Goal: Navigation & Orientation: Find specific page/section

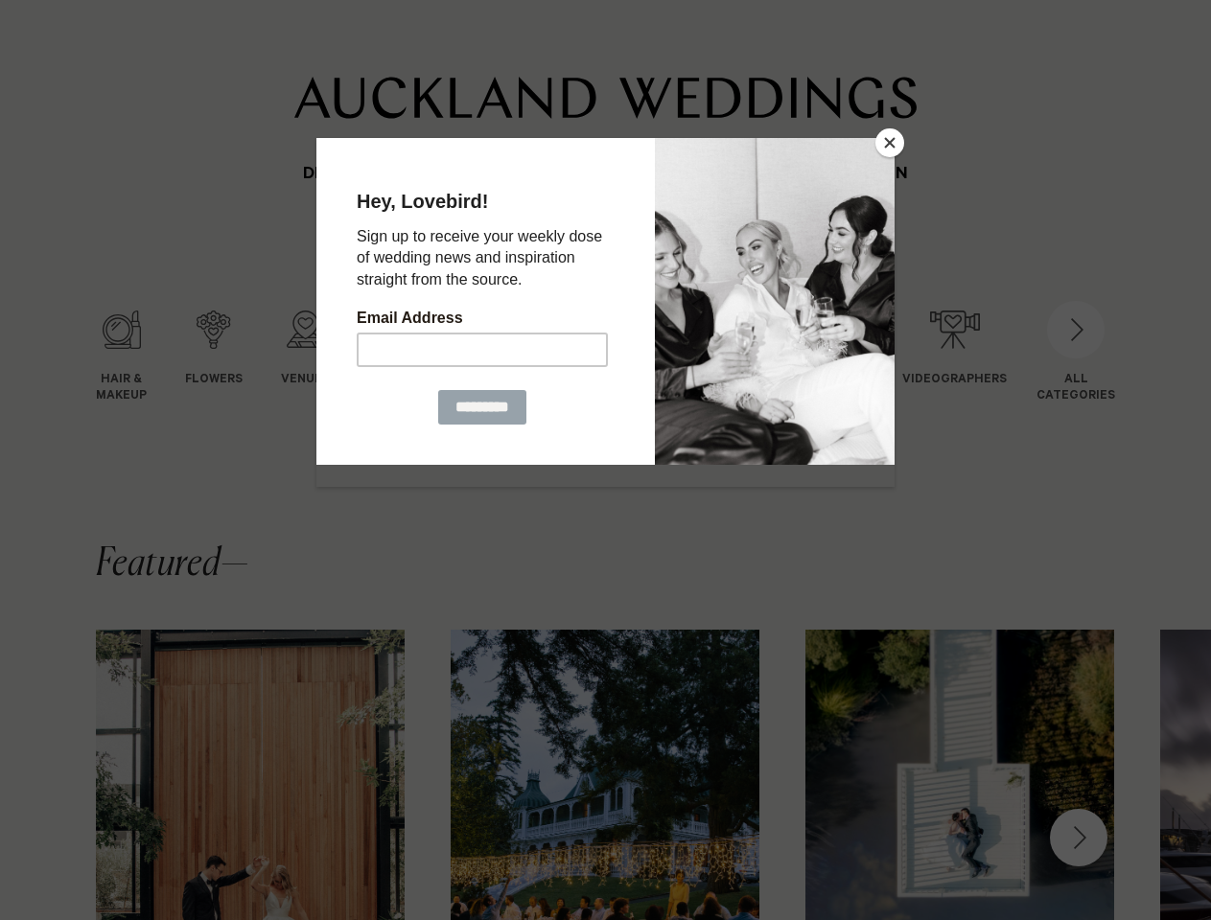
click at [889, 143] on button "Close" at bounding box center [889, 142] width 29 height 29
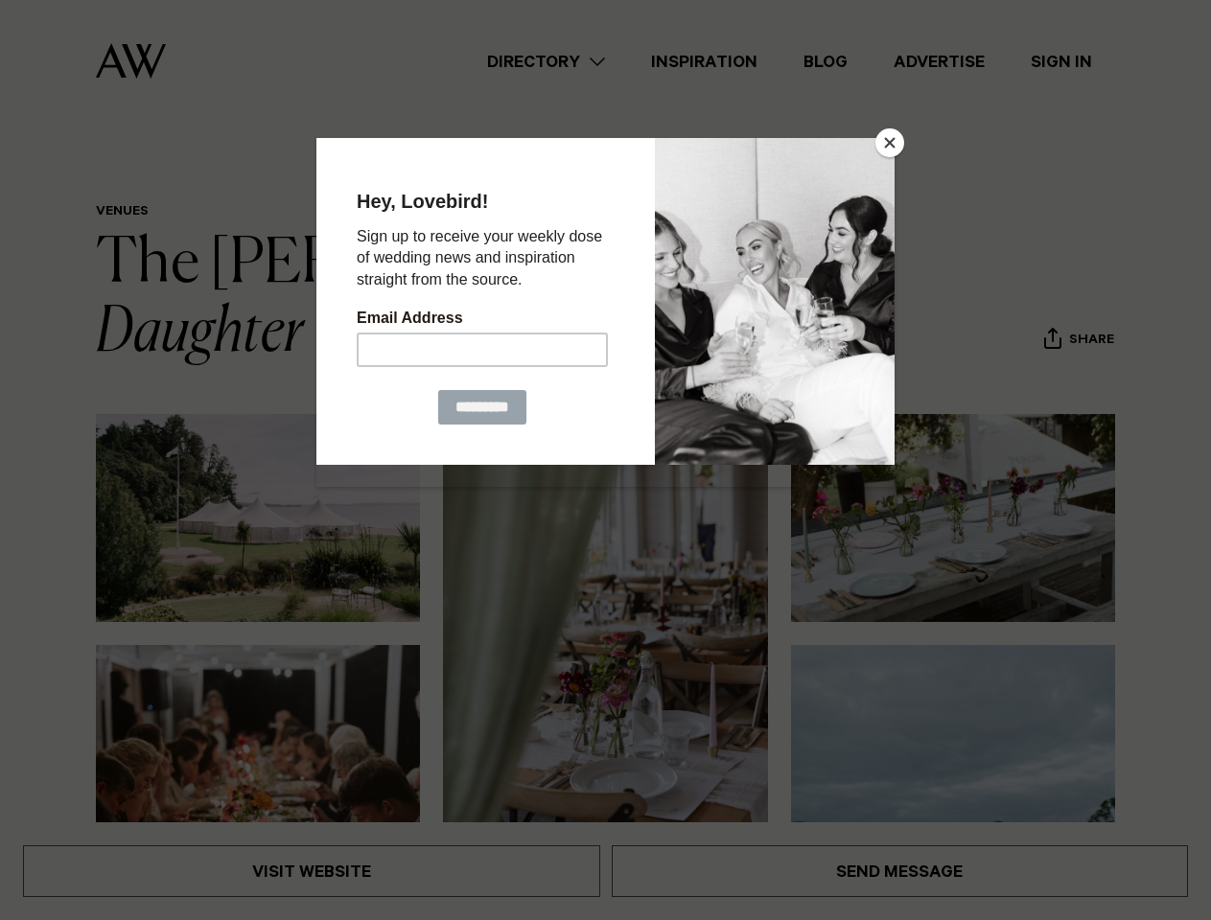
click at [889, 143] on button "Close" at bounding box center [889, 142] width 29 height 29
